Goal: Find specific page/section: Find specific page/section

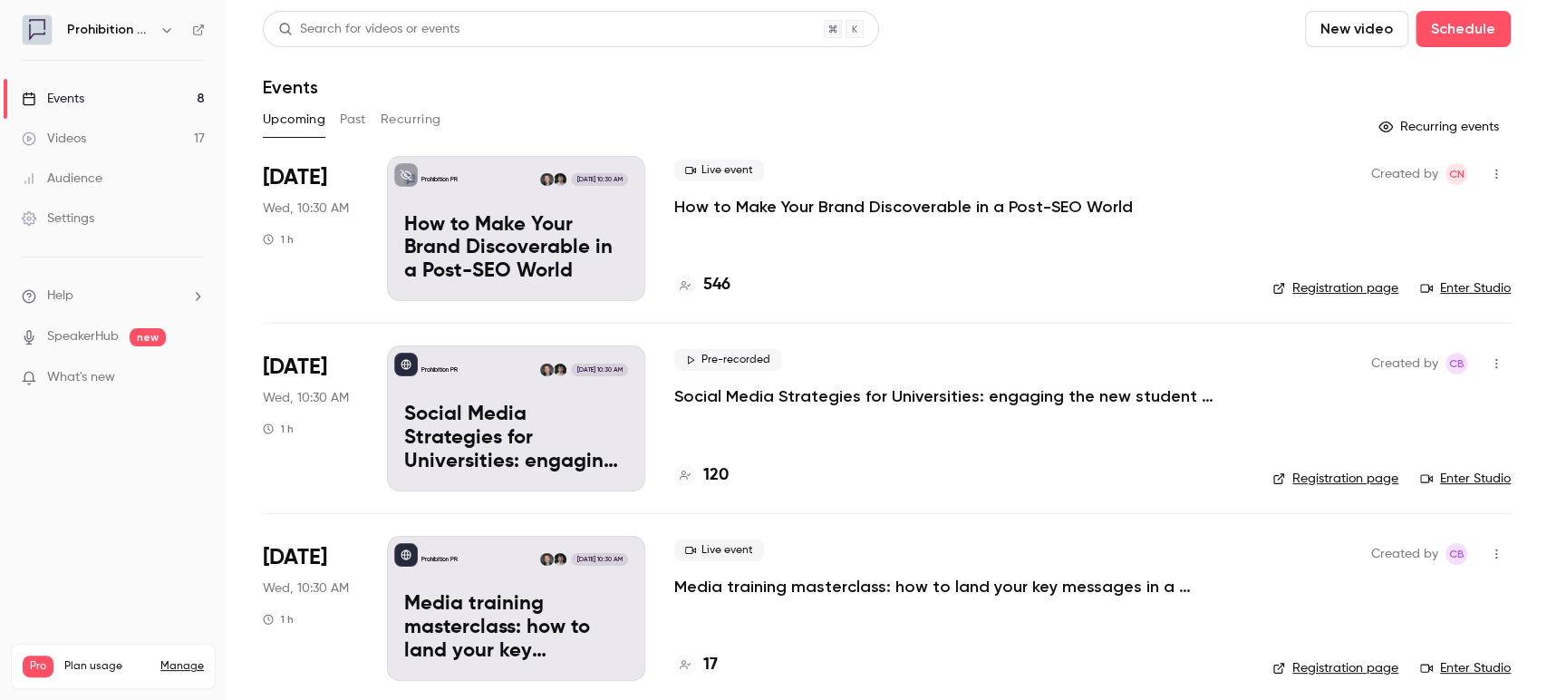
click at [346, 121] on button "Past" at bounding box center [353, 119] width 26 height 29
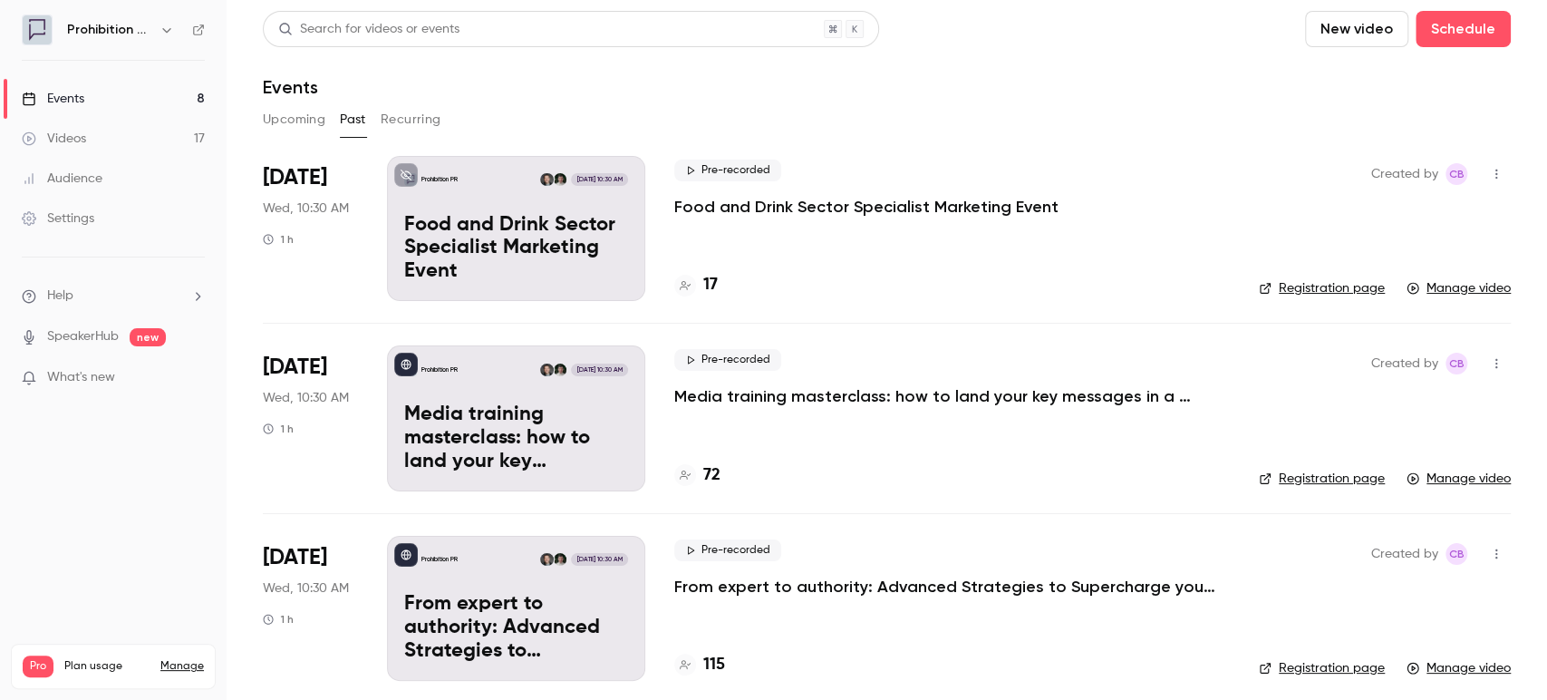
click at [307, 125] on button "Upcoming" at bounding box center [294, 119] width 63 height 29
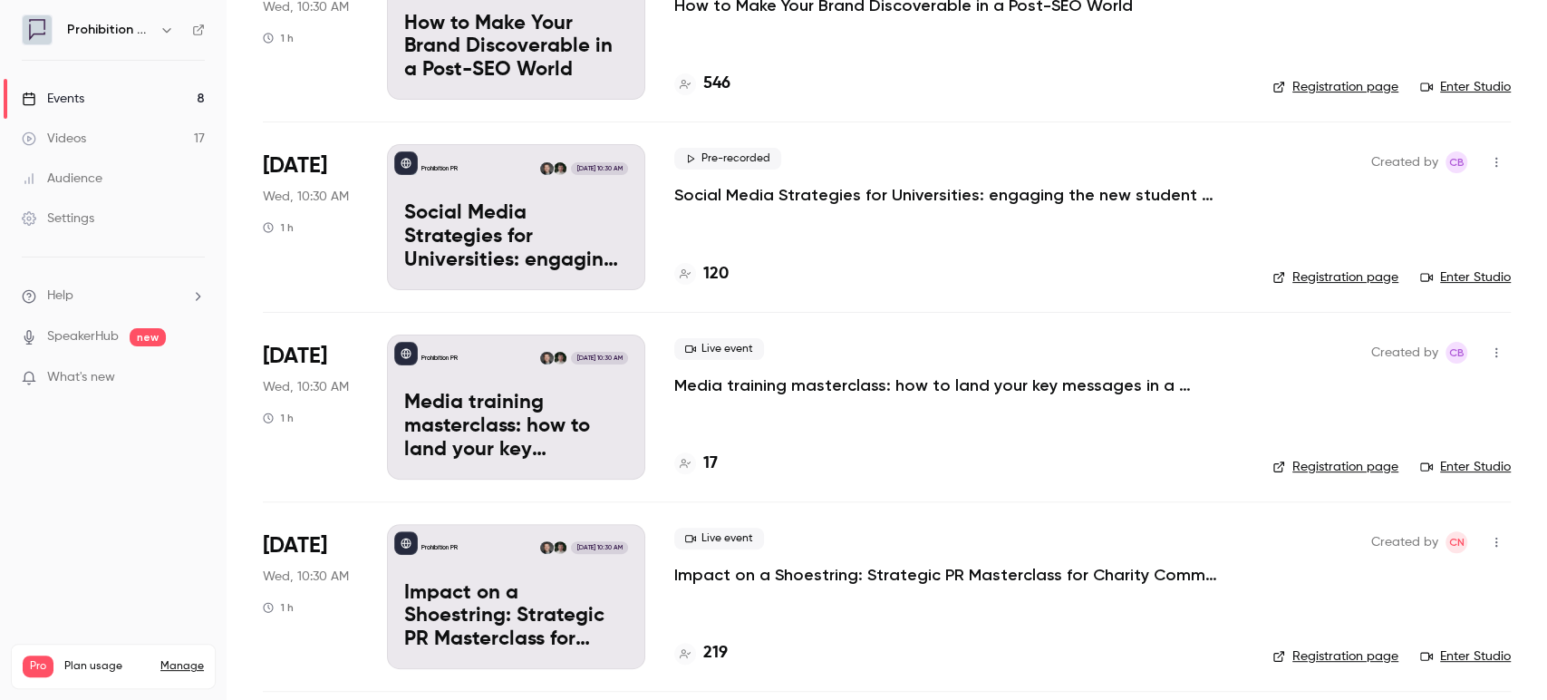
scroll to position [402, 0]
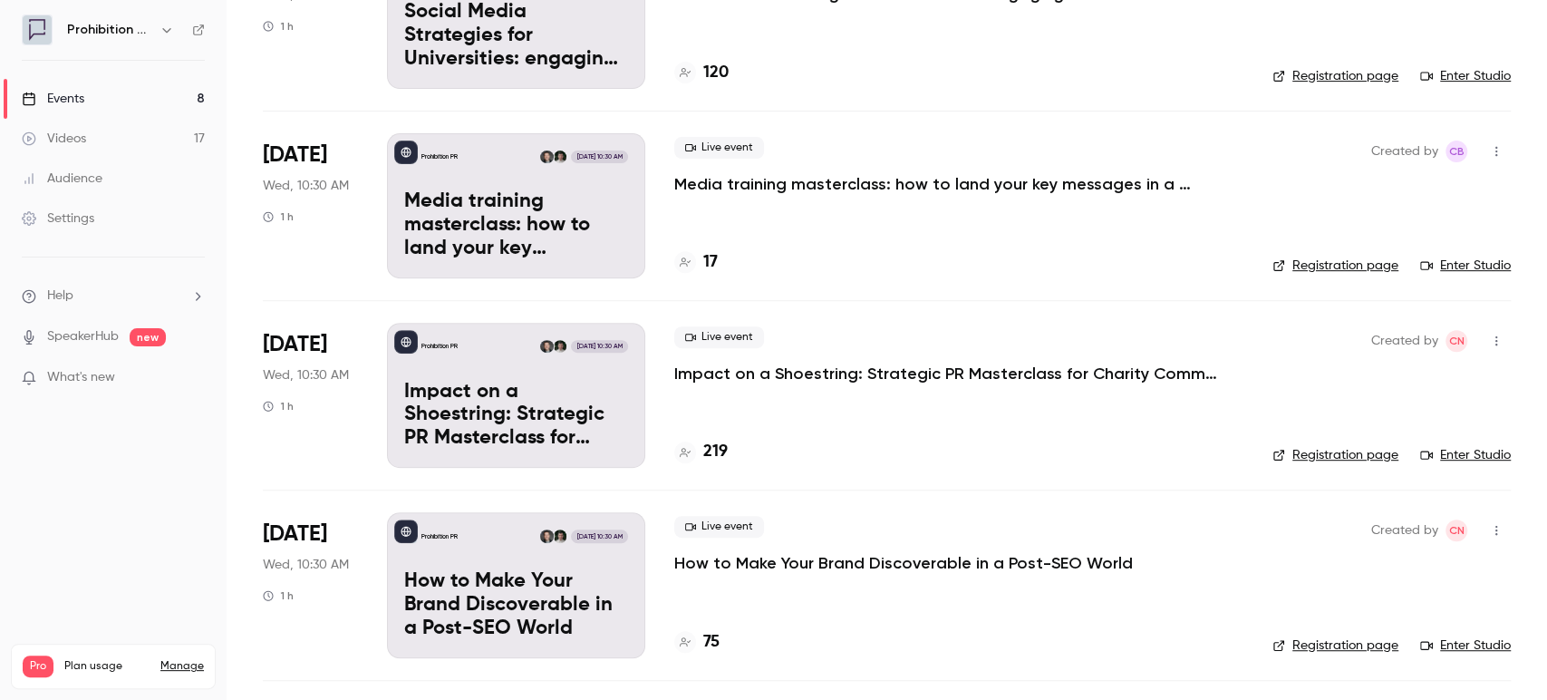
click at [112, 443] on nav "Prohibition PR Events 8 Videos 17 Audience Settings Help SpeakerHub new What's …" at bounding box center [113, 350] width 227 height 700
click at [71, 153] on link "Videos 17" at bounding box center [113, 139] width 227 height 40
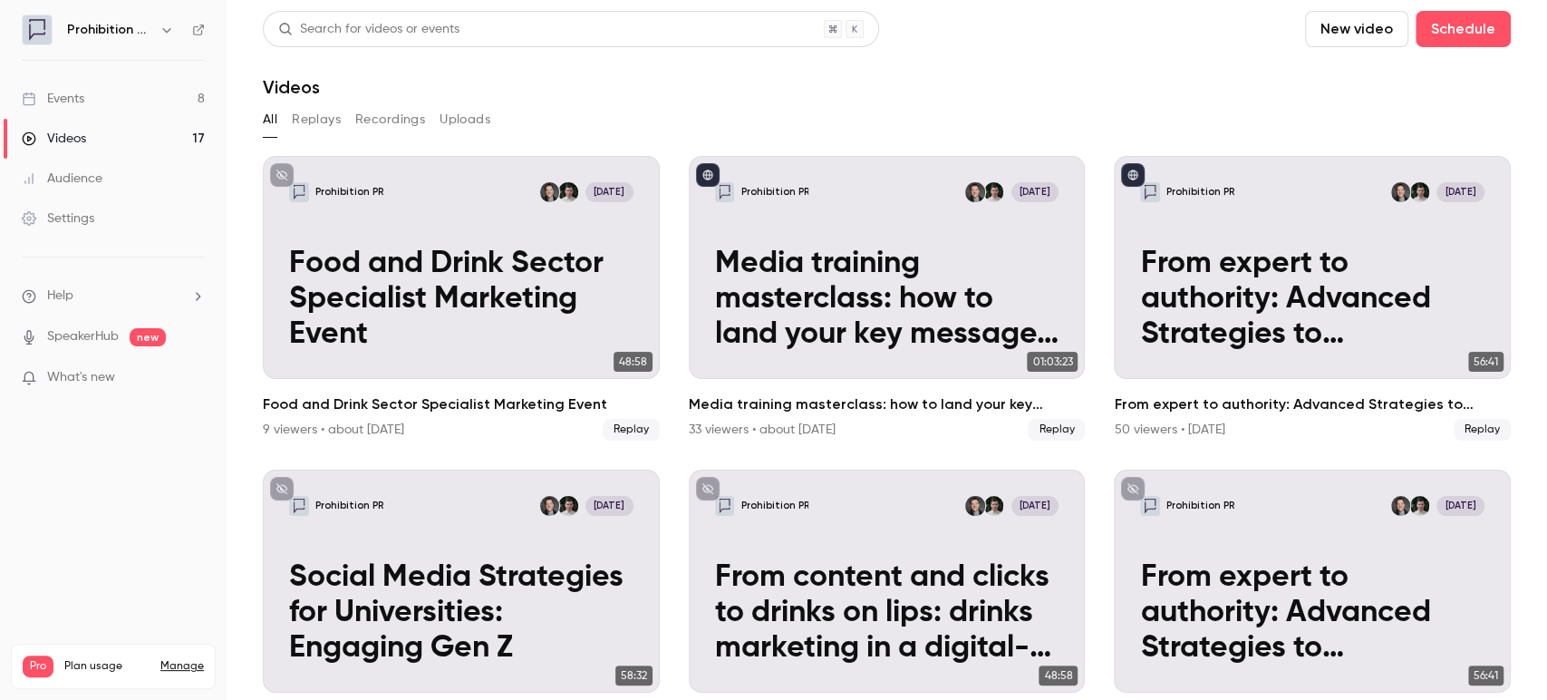
click at [83, 88] on link "Events 8" at bounding box center [113, 99] width 227 height 40
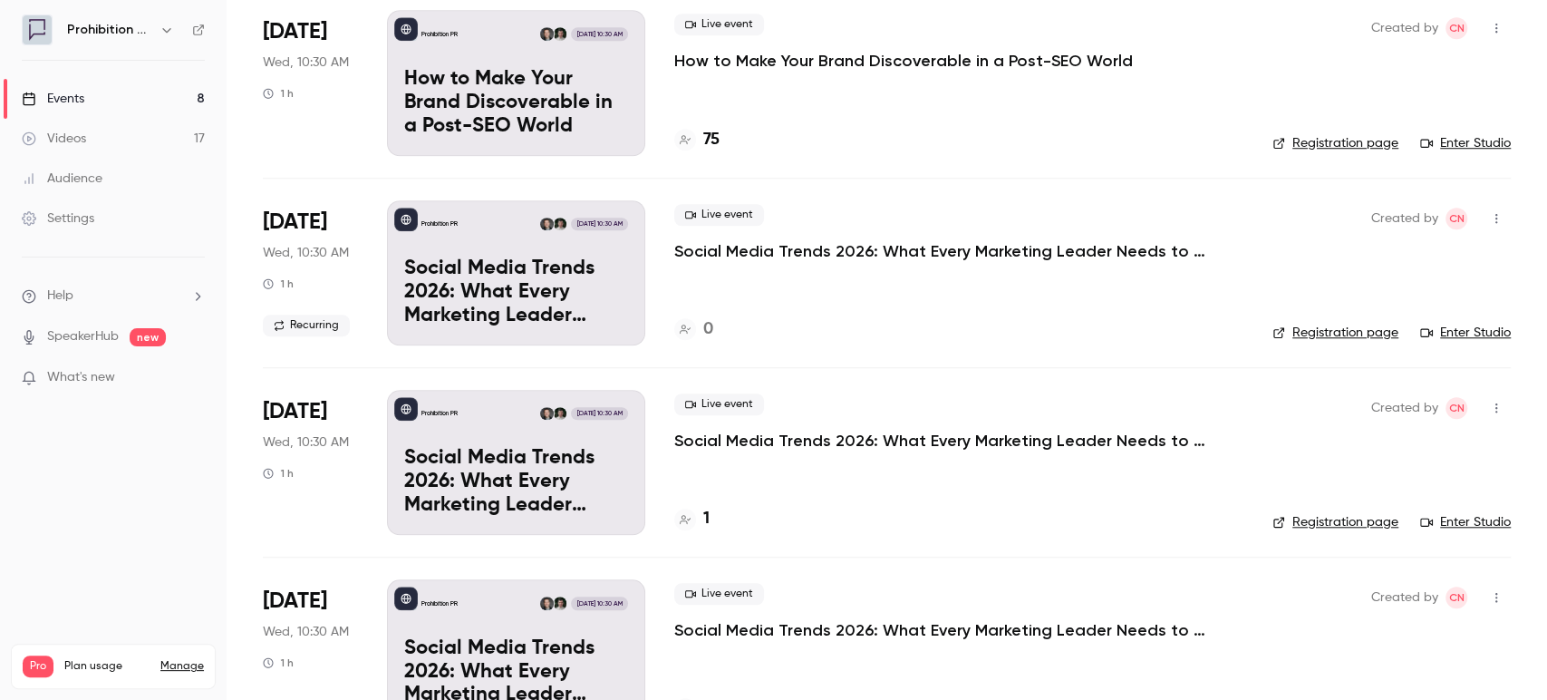
scroll to position [961, 0]
